Goal: Information Seeking & Learning: Learn about a topic

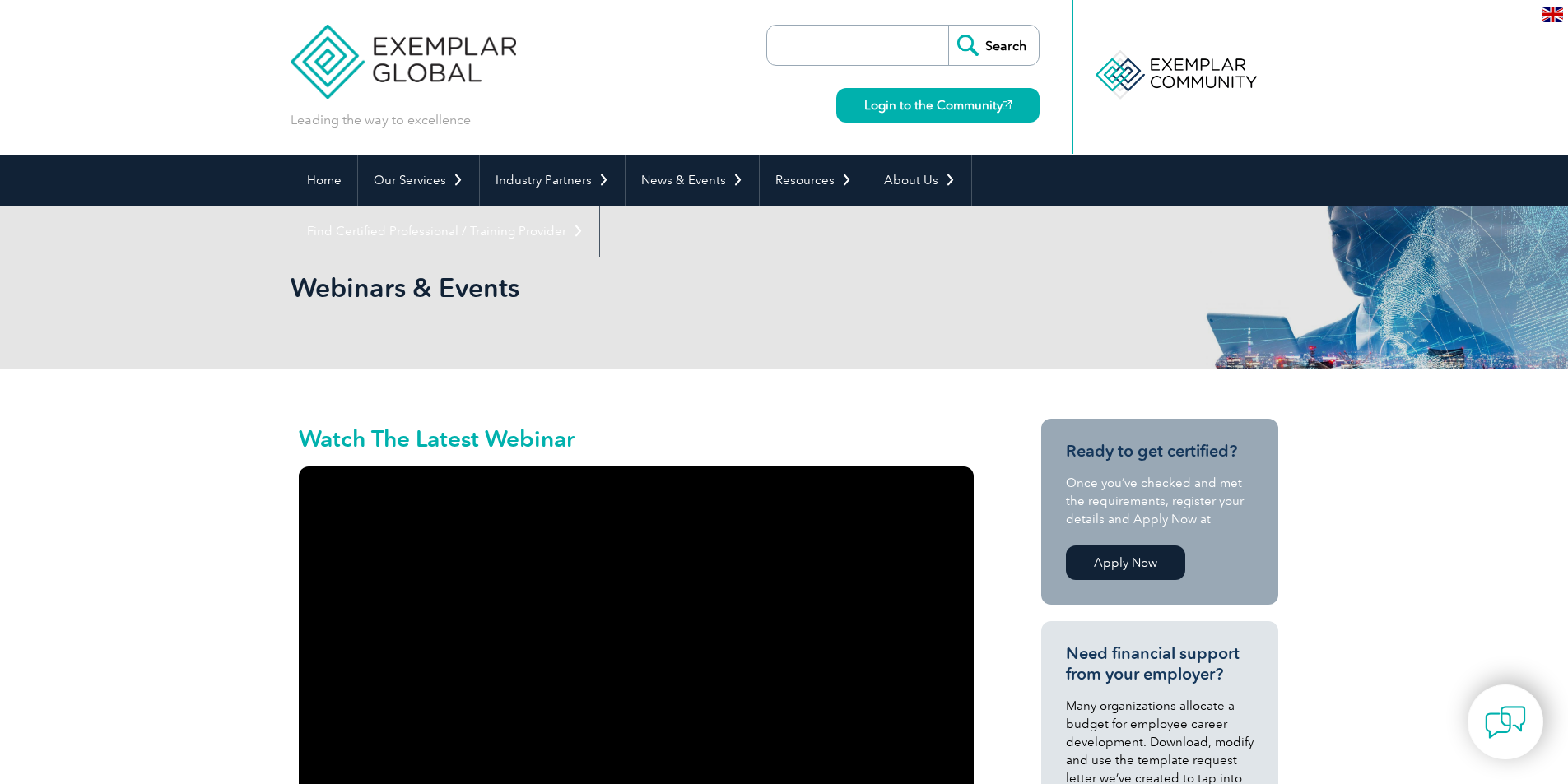
click at [889, 49] on input "search" at bounding box center [862, 45] width 173 height 40
type input "conflict resolution and negotiation"
click at [948, 25] on input "Search" at bounding box center [993, 45] width 91 height 40
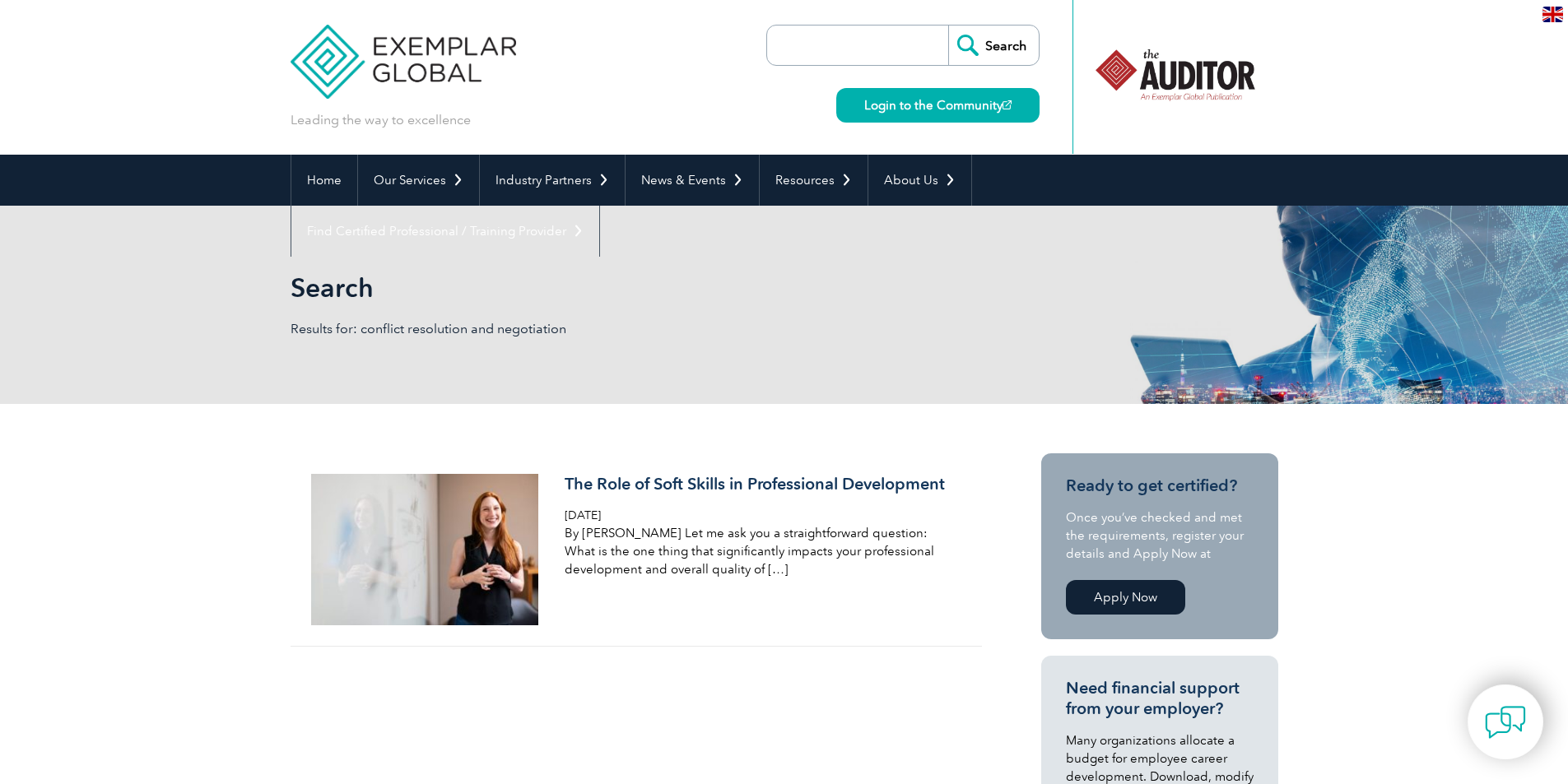
click at [883, 53] on input "search" at bounding box center [862, 45] width 173 height 40
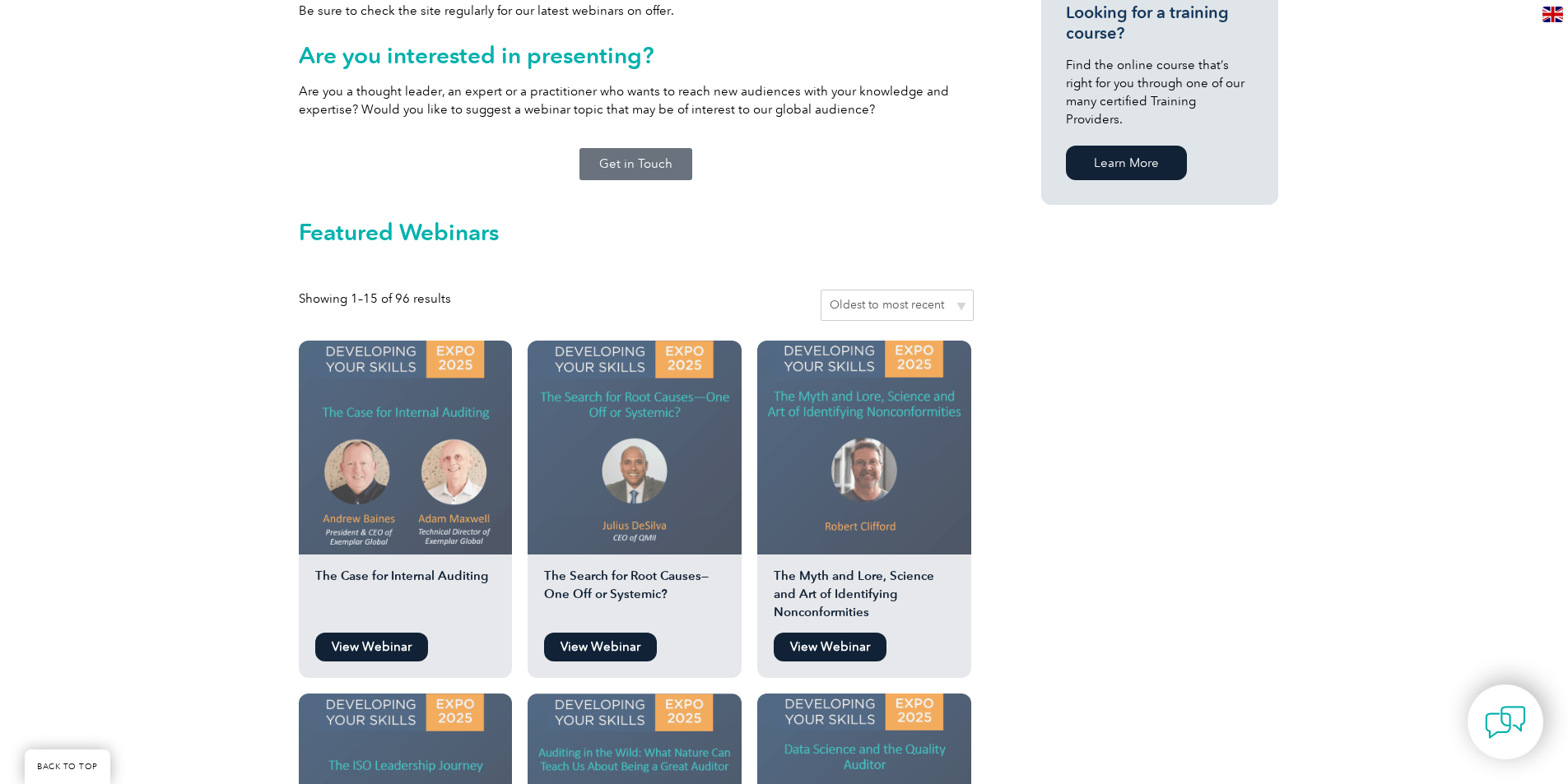
scroll to position [1070, 0]
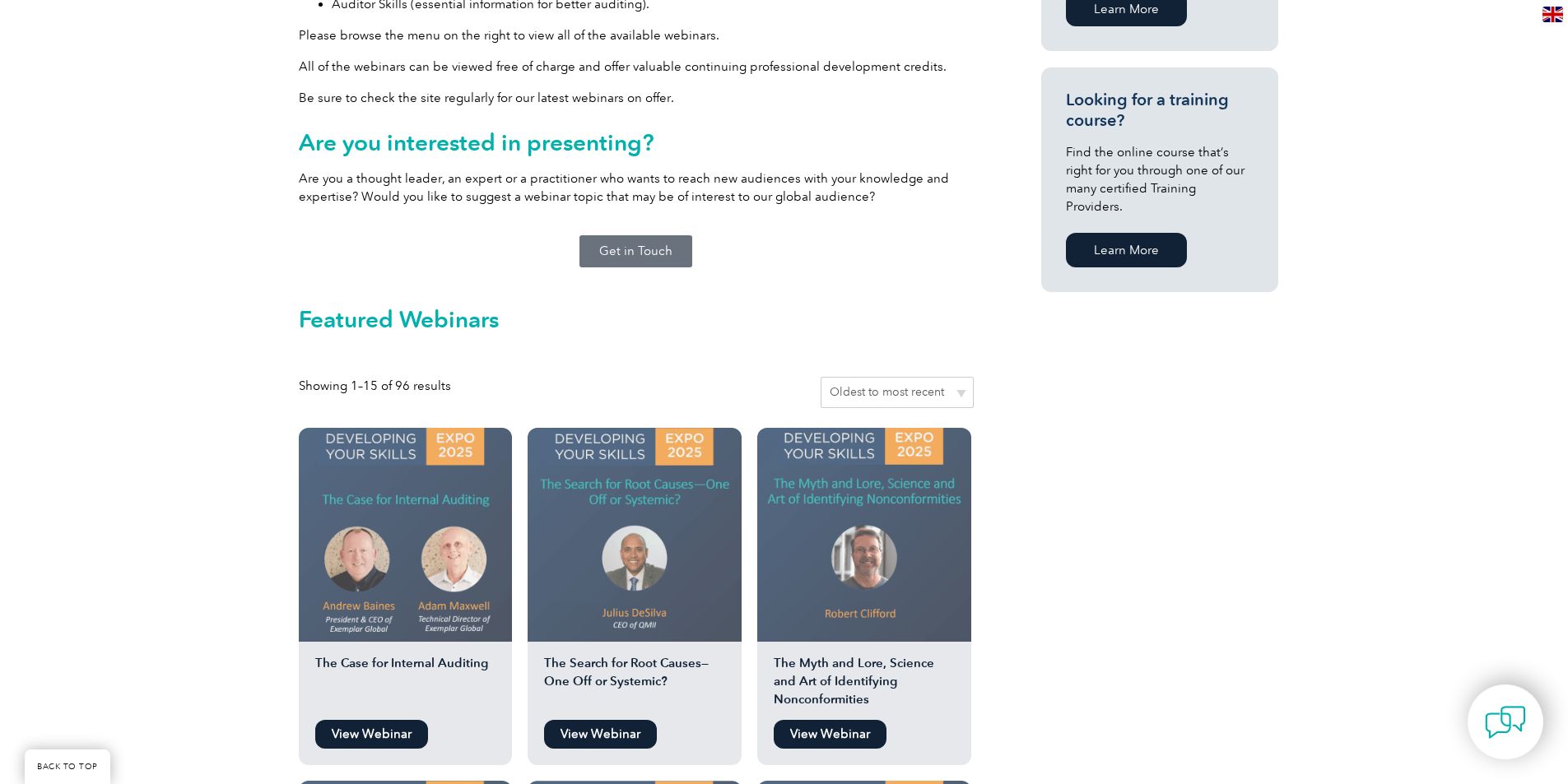
click at [957, 377] on select "Sort by popularity Sort by average rating Sort by latest Sort by price: low to …" at bounding box center [897, 392] width 153 height 31
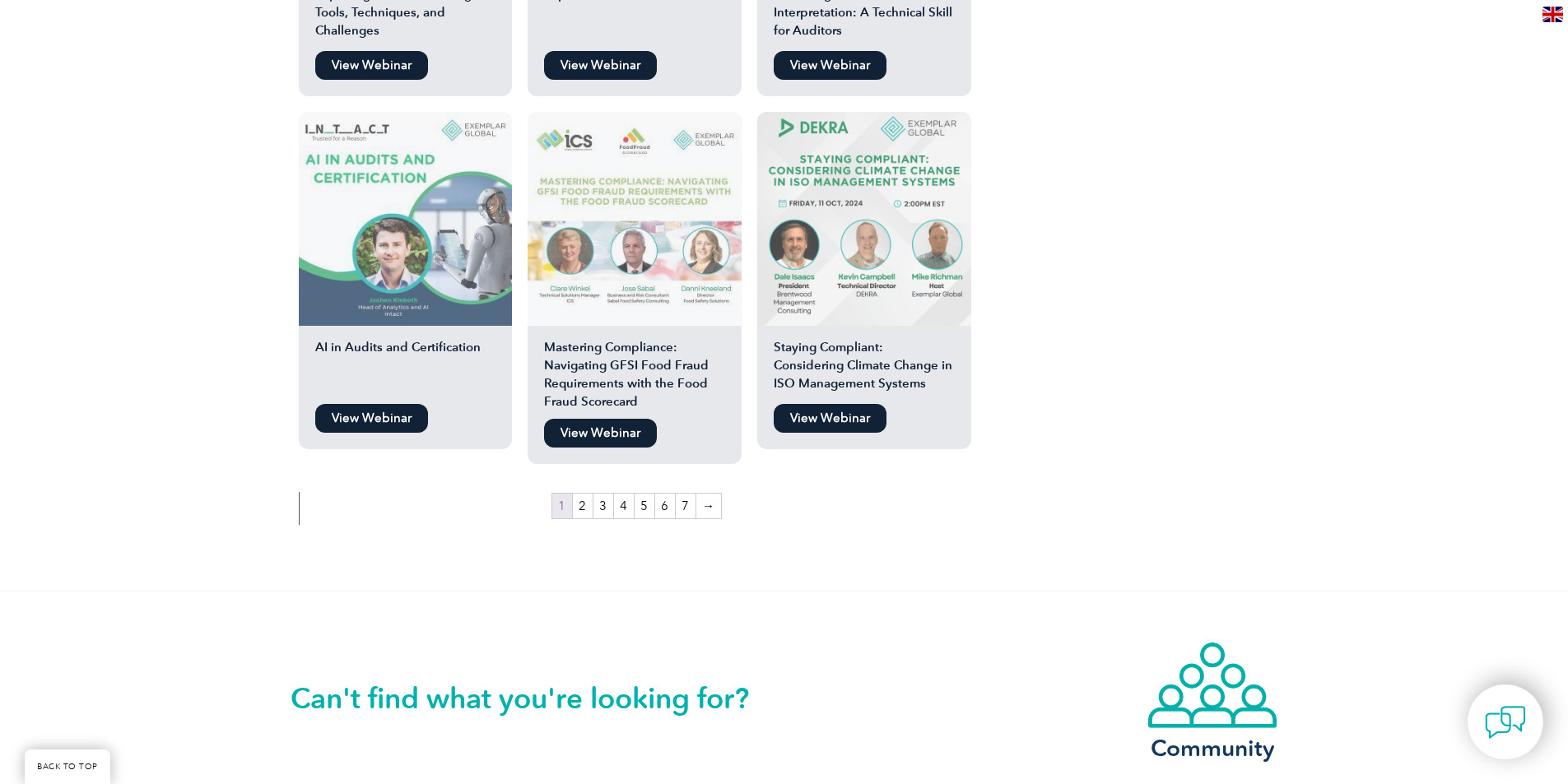
scroll to position [2797, 0]
click at [580, 497] on link "2" at bounding box center [583, 505] width 20 height 24
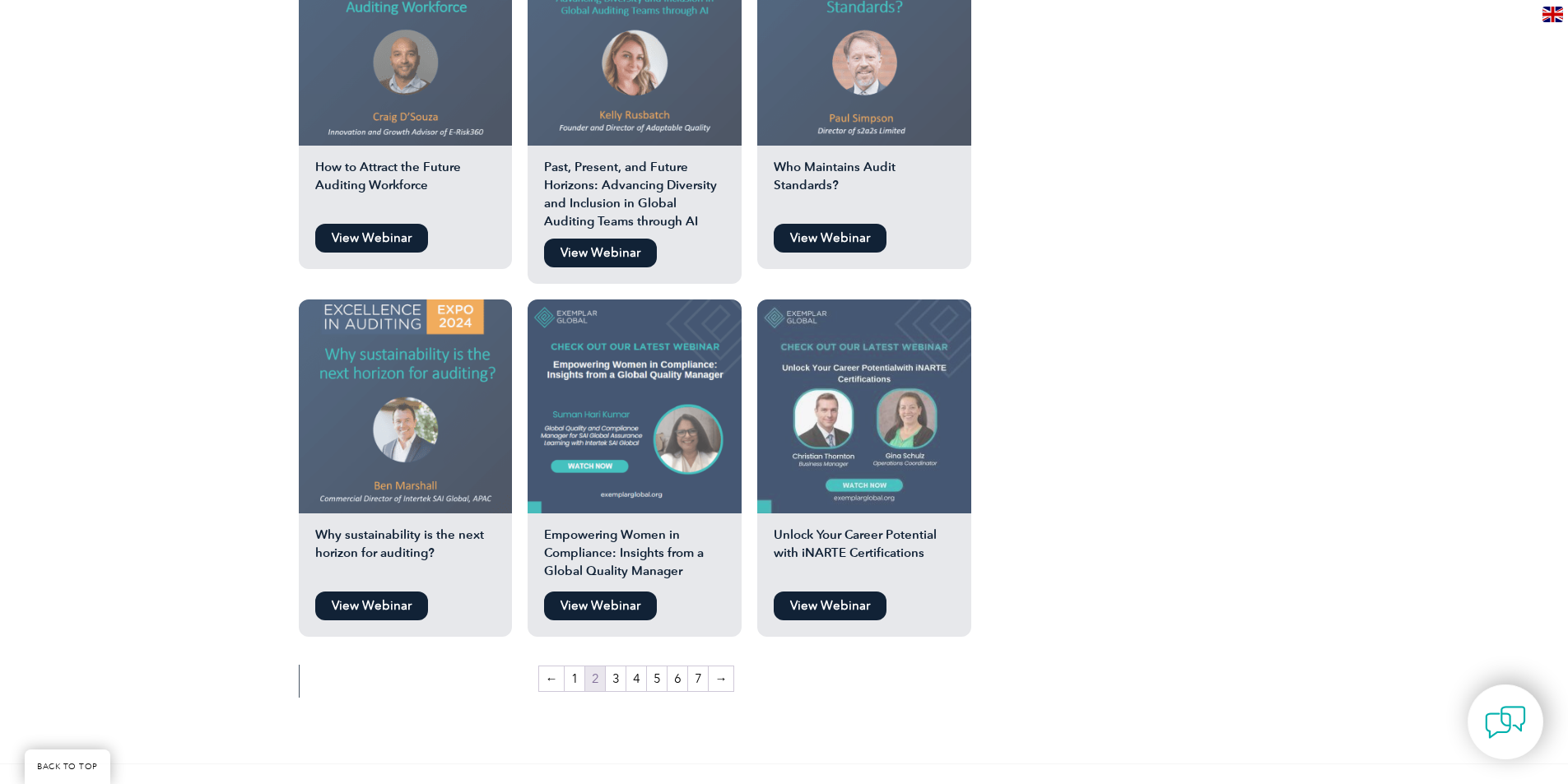
scroll to position [2679, 0]
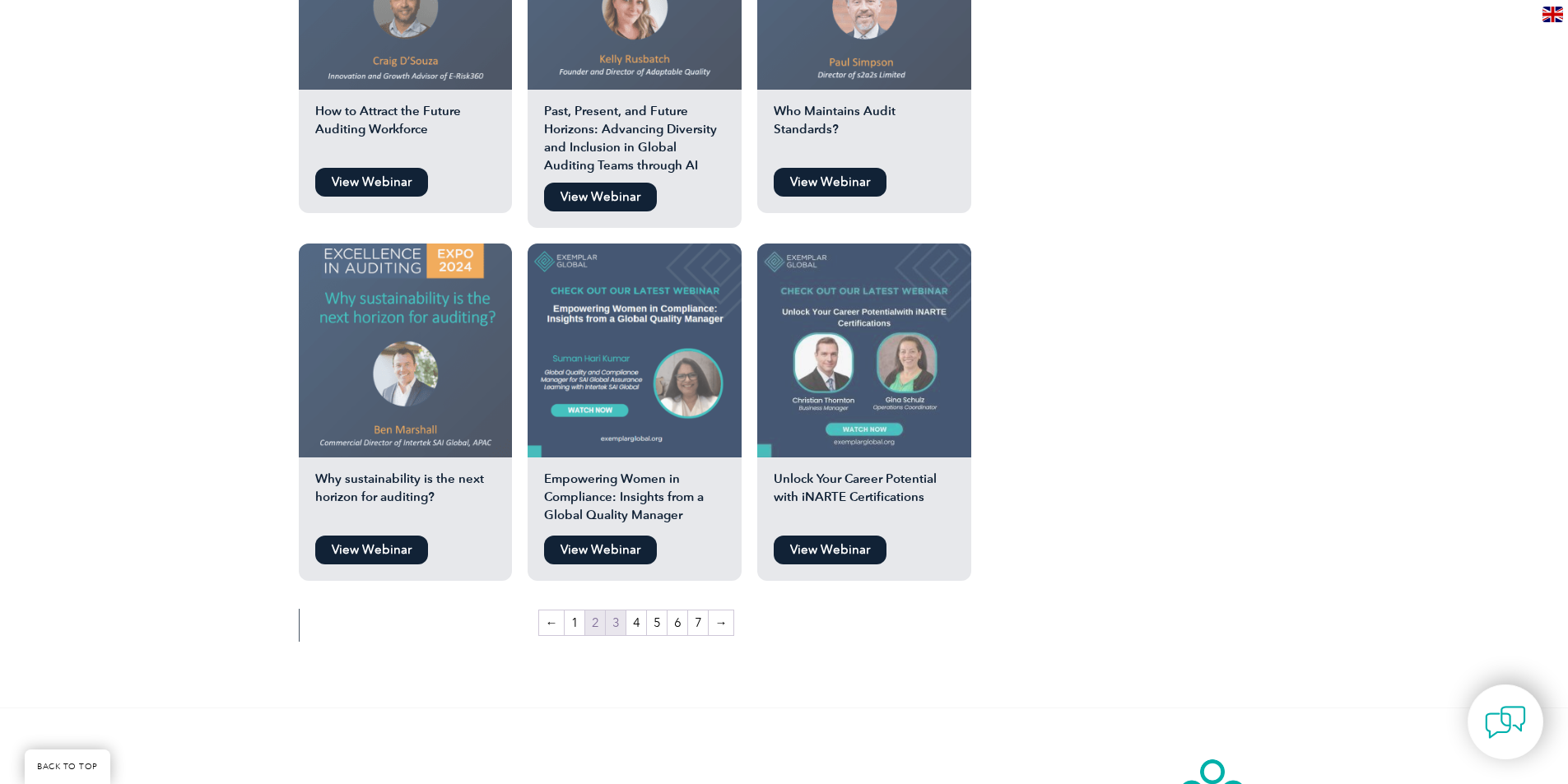
click at [616, 610] on link "3" at bounding box center [616, 622] width 20 height 24
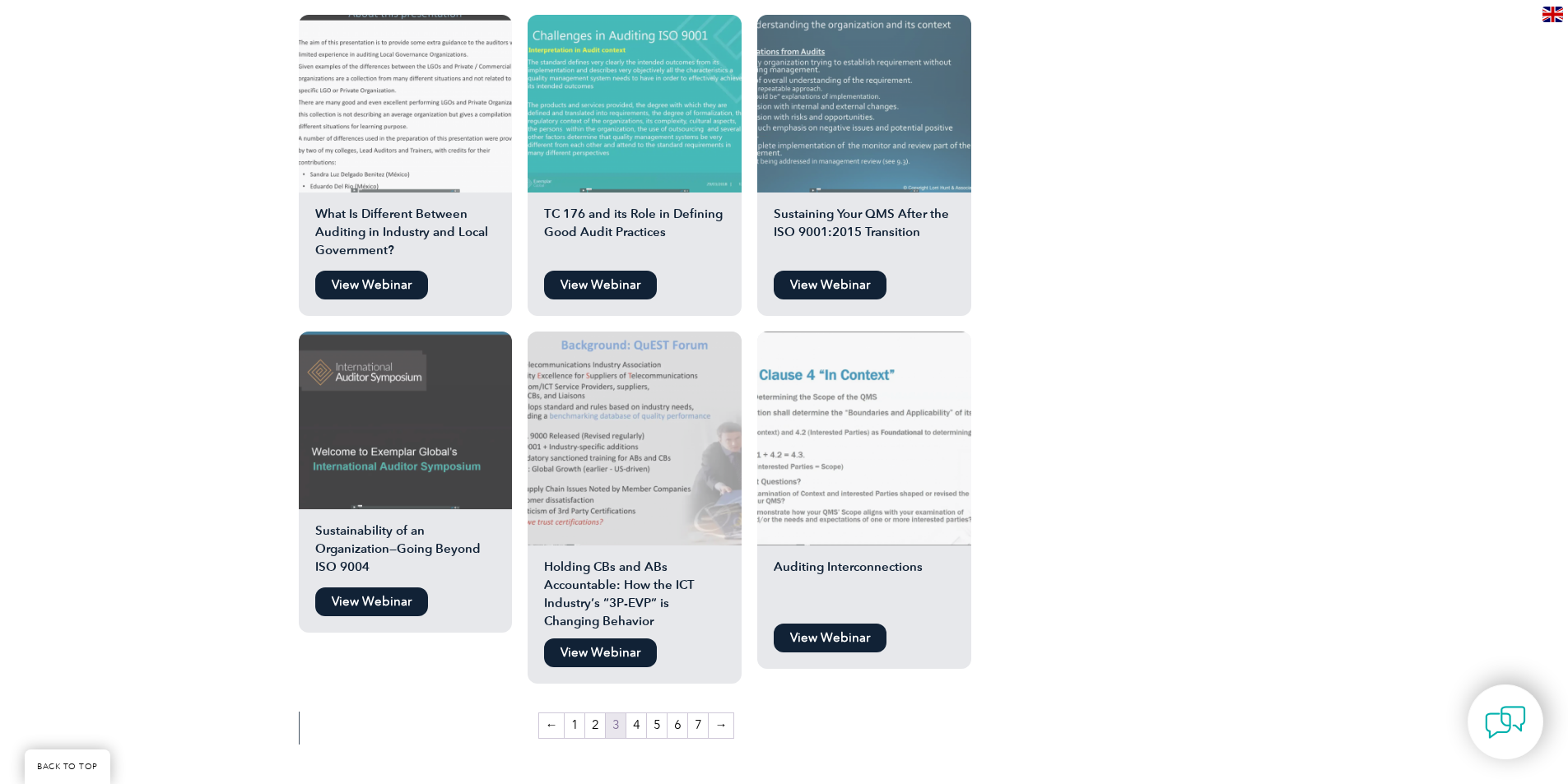
scroll to position [2550, 0]
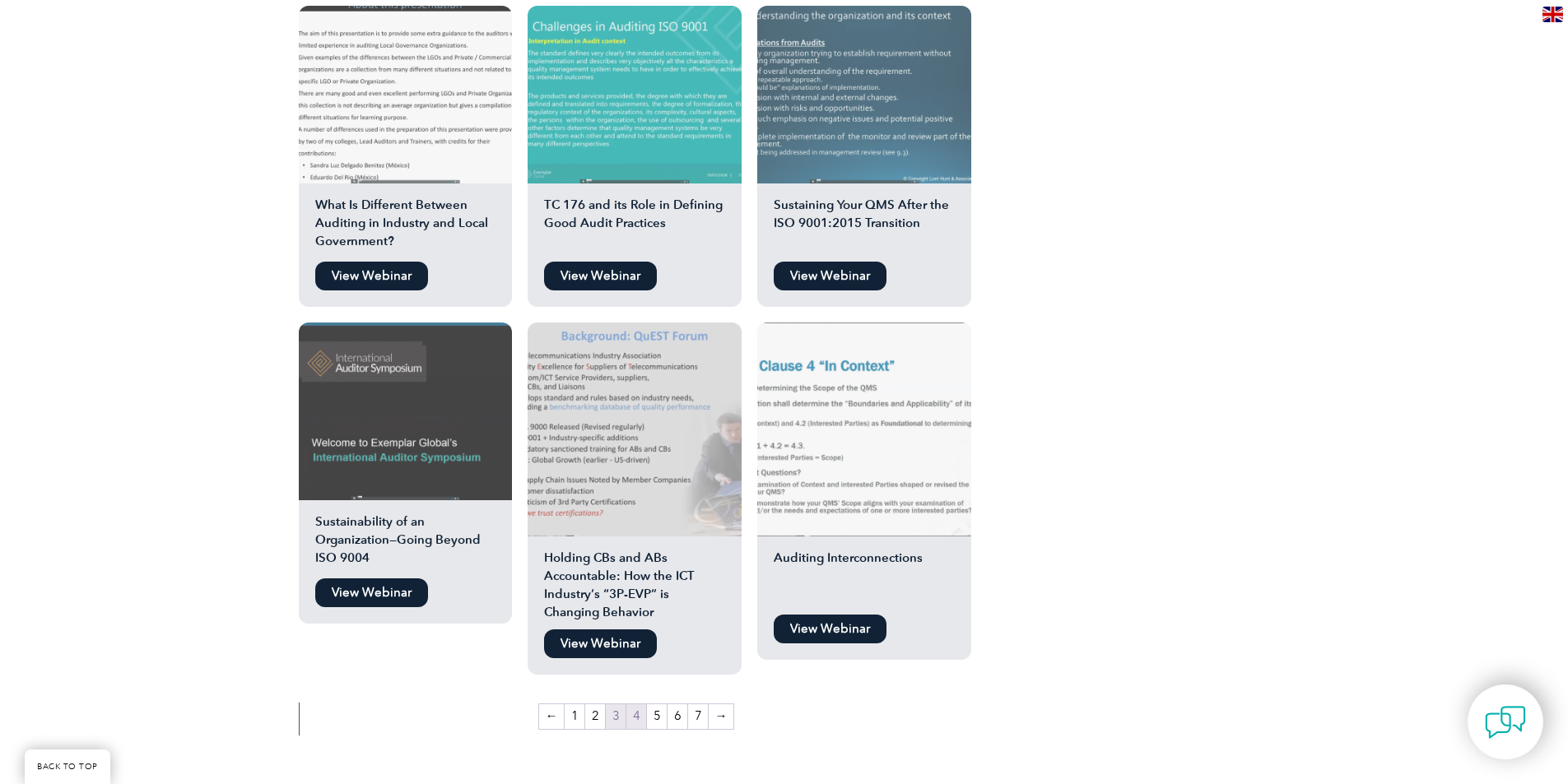
click at [634, 704] on link "4" at bounding box center [637, 716] width 20 height 24
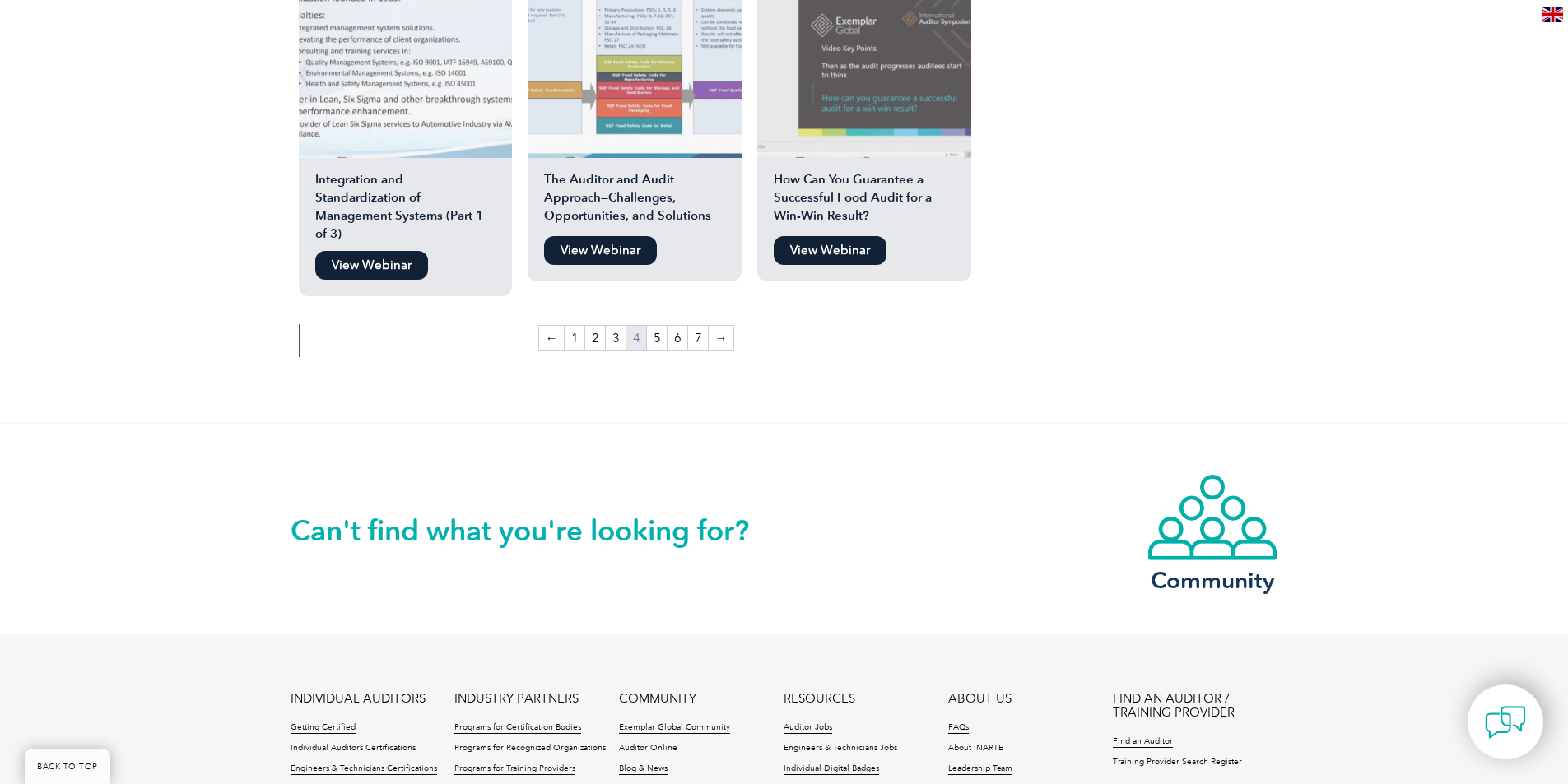
scroll to position [3126, 0]
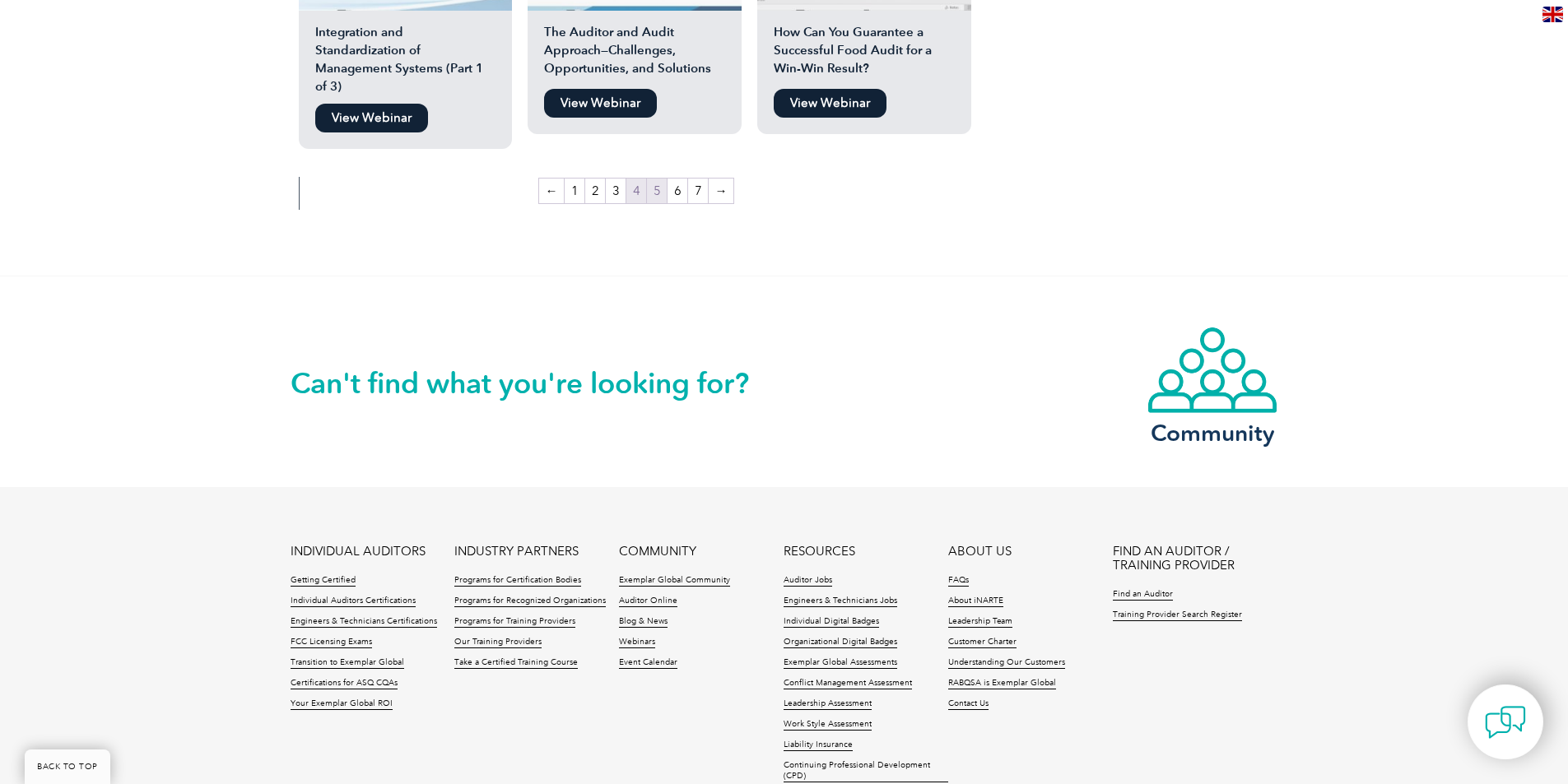
click at [656, 179] on link "5" at bounding box center [657, 190] width 20 height 24
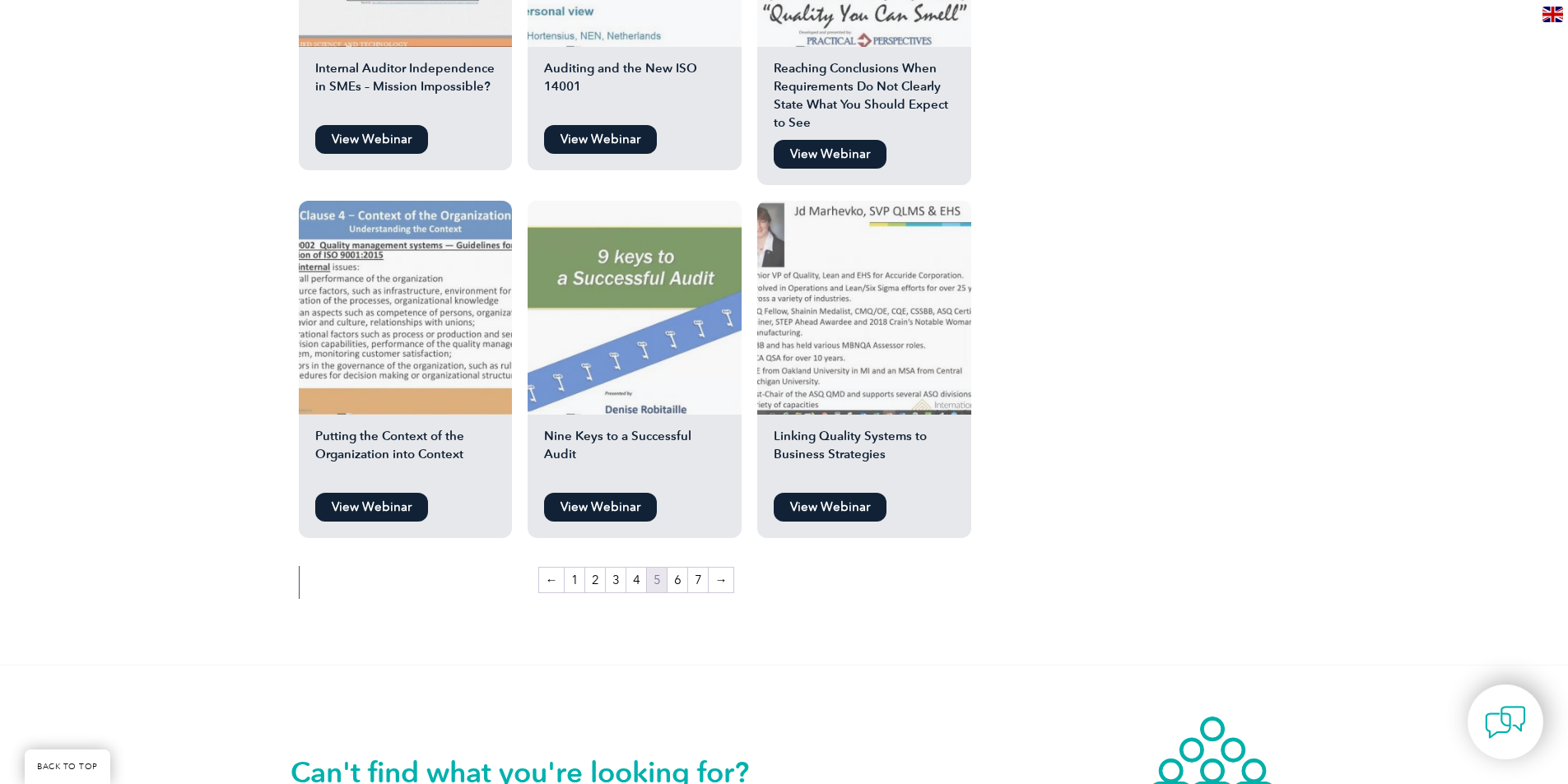
scroll to position [2797, 0]
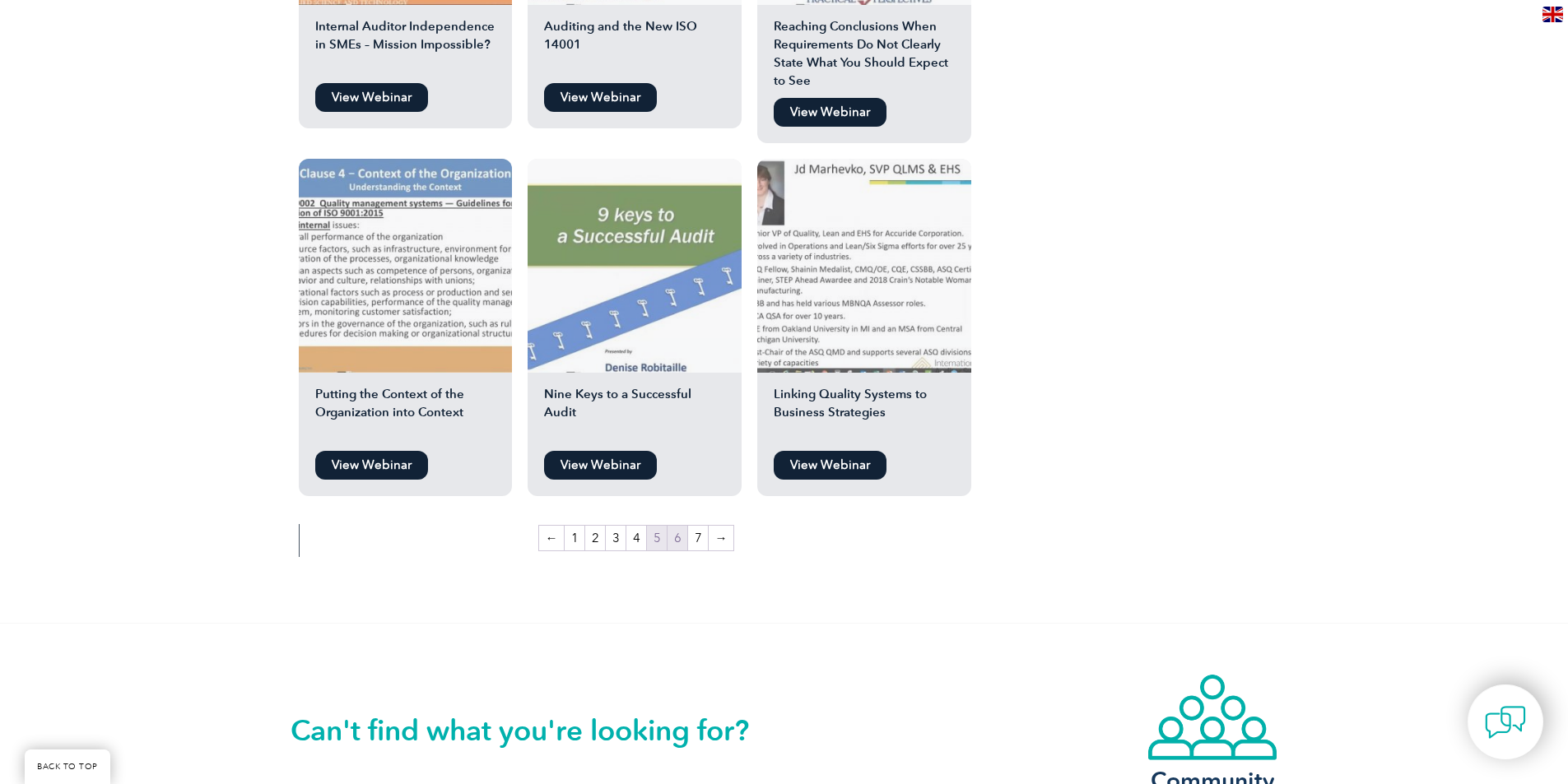
click at [681, 529] on link "6" at bounding box center [677, 537] width 20 height 24
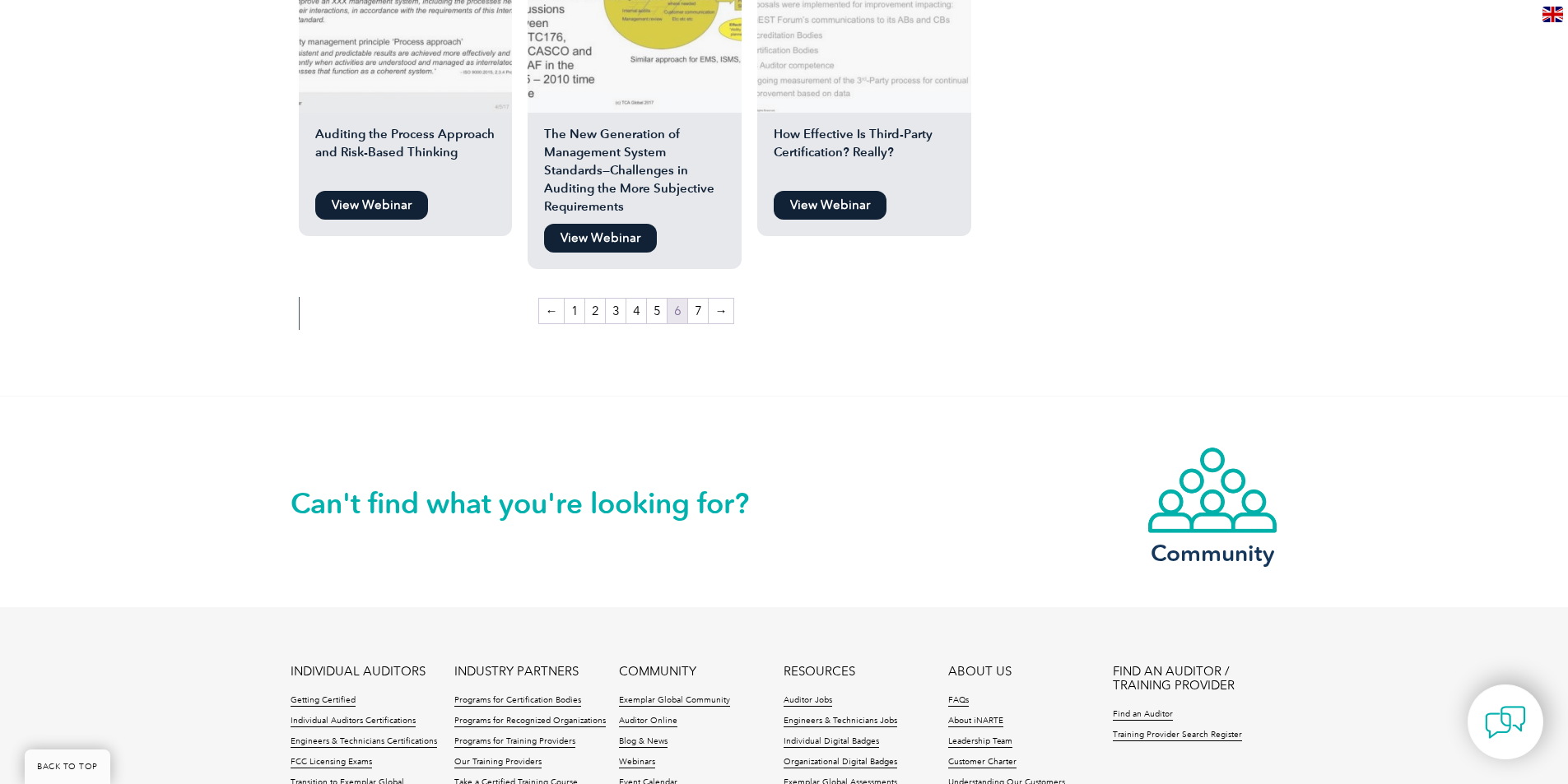
scroll to position [3126, 0]
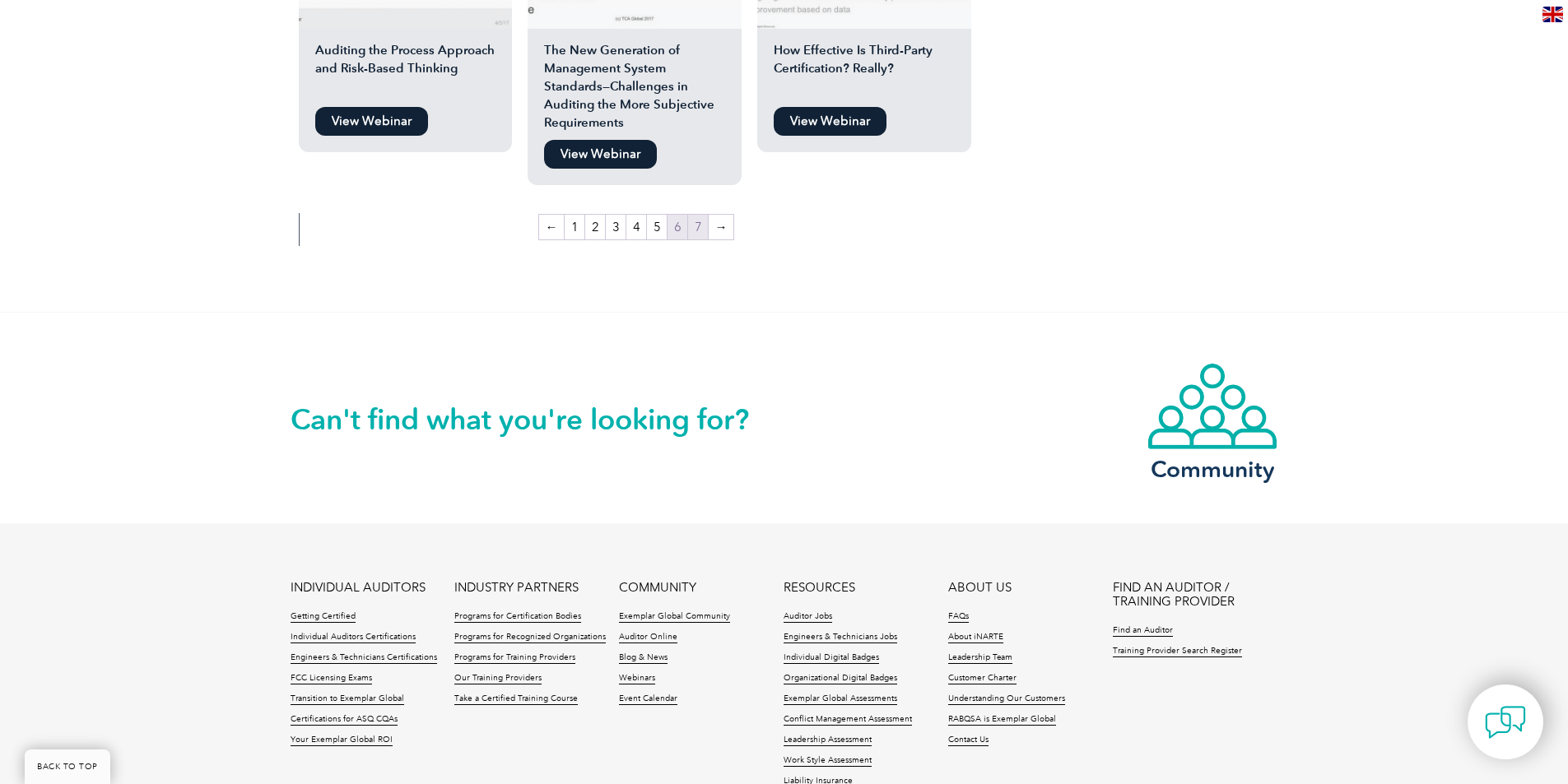
click at [694, 215] on link "7" at bounding box center [698, 227] width 20 height 24
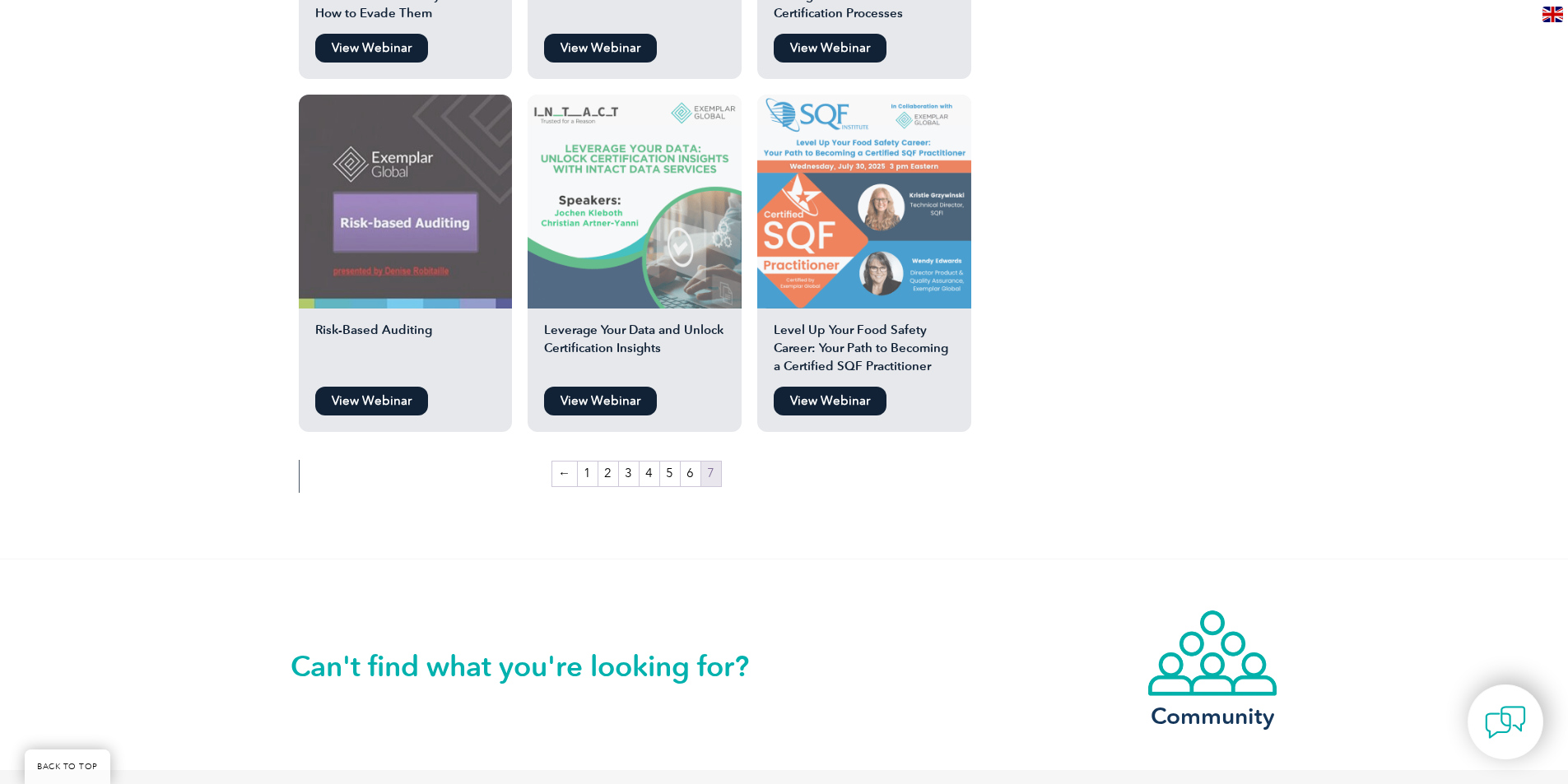
scroll to position [1884, 0]
